Goal: Information Seeking & Learning: Find specific fact

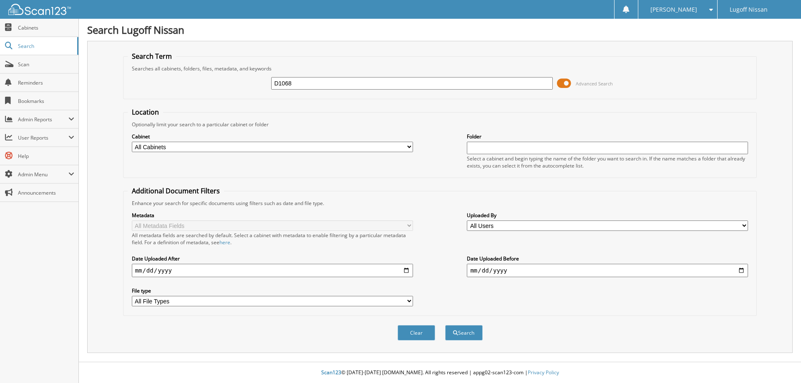
type input "D1068"
click at [445, 325] on button "Search" at bounding box center [464, 332] width 38 height 15
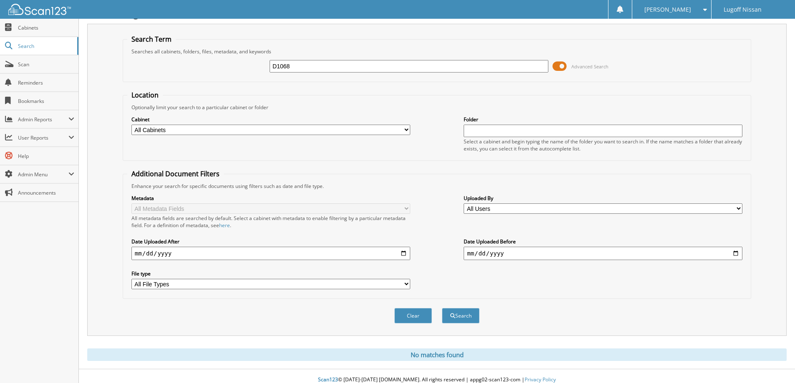
scroll to position [25, 0]
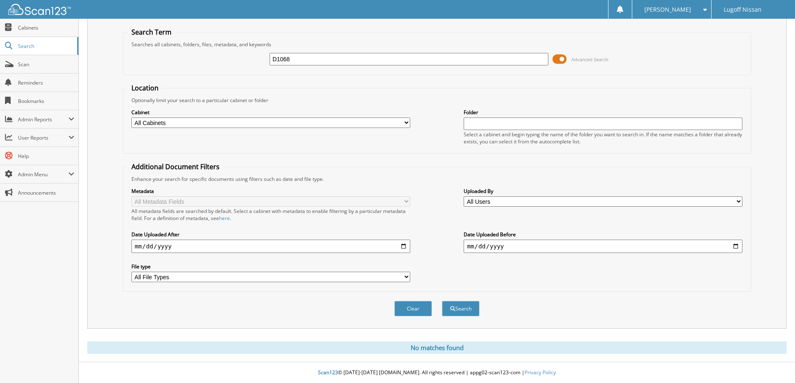
click at [564, 58] on span at bounding box center [559, 59] width 14 height 13
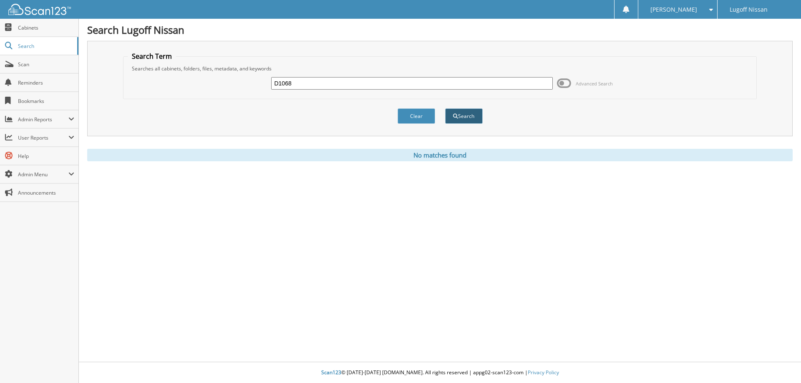
click at [472, 117] on button "Search" at bounding box center [464, 115] width 38 height 15
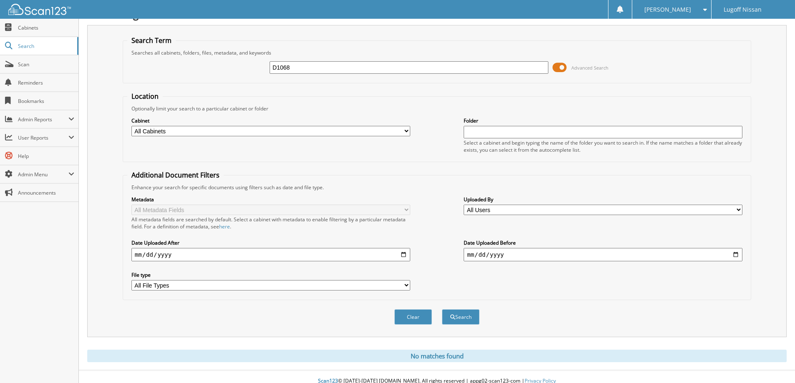
scroll to position [25, 0]
